Goal: Task Accomplishment & Management: Manage account settings

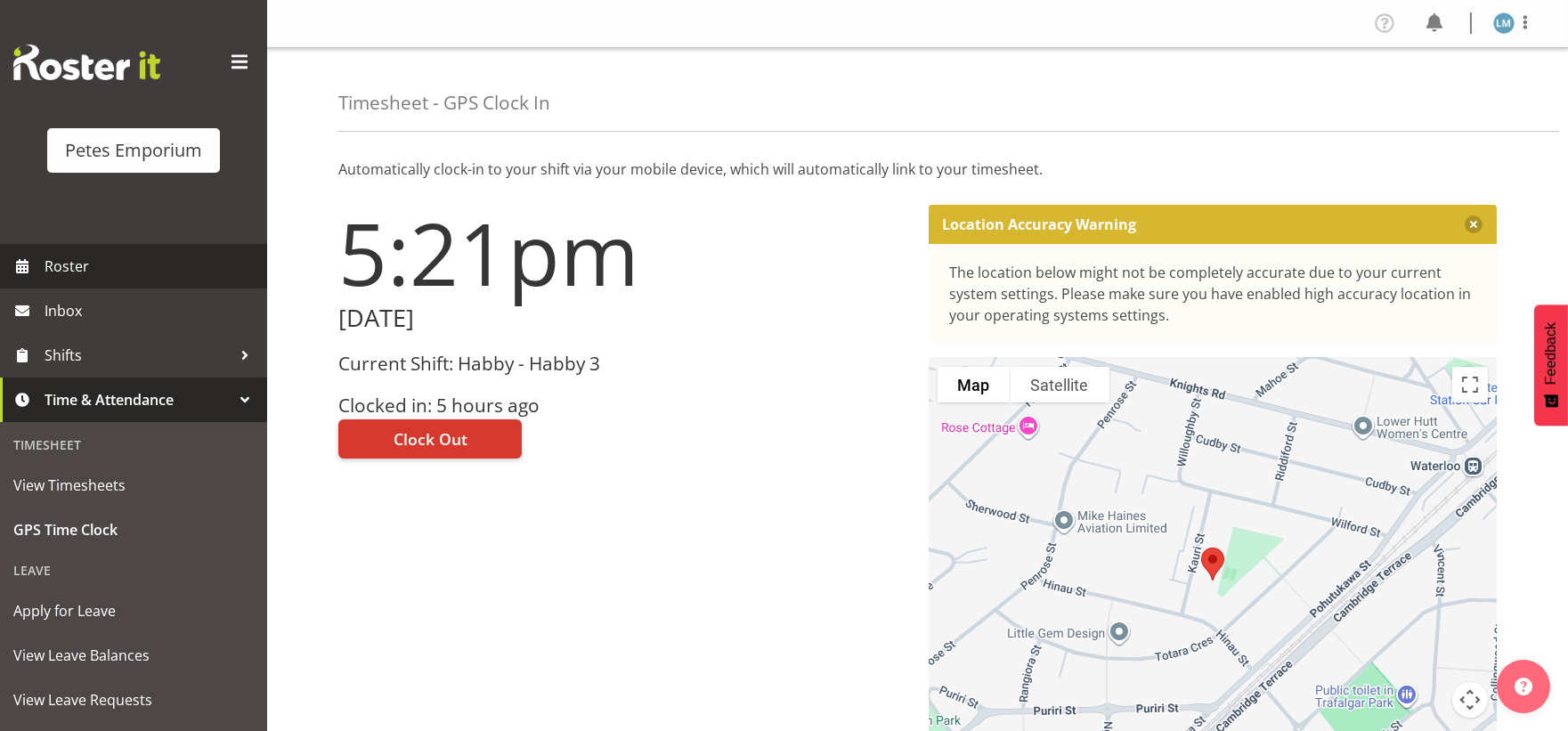
click at [75, 265] on span "Roster" at bounding box center [151, 266] width 214 height 27
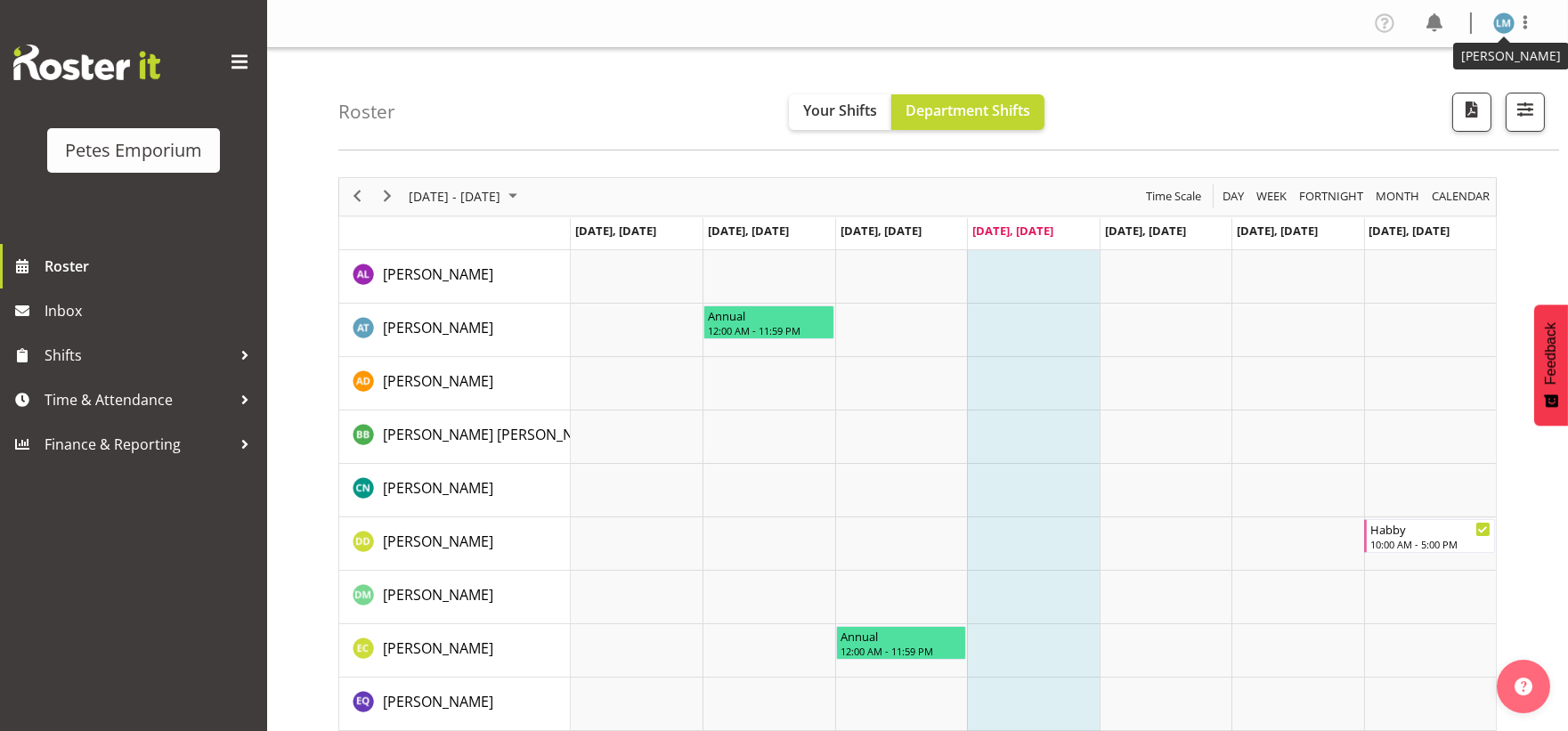
click at [1510, 25] on img at bounding box center [1504, 23] width 21 height 21
click at [1445, 99] on link "Log Out" at bounding box center [1450, 94] width 171 height 32
